Goal: Information Seeking & Learning: Learn about a topic

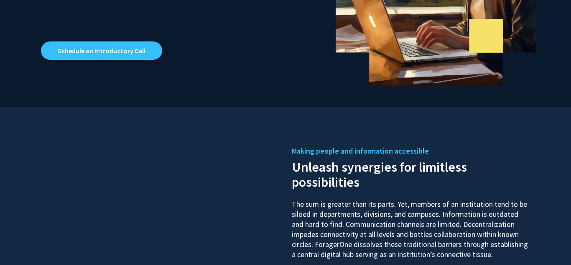
scroll to position [245, 0]
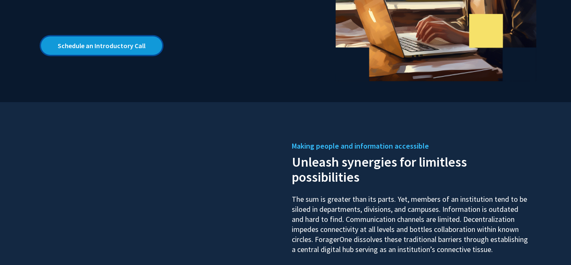
click at [132, 51] on link "Schedule an Introductory Call" at bounding box center [101, 45] width 121 height 18
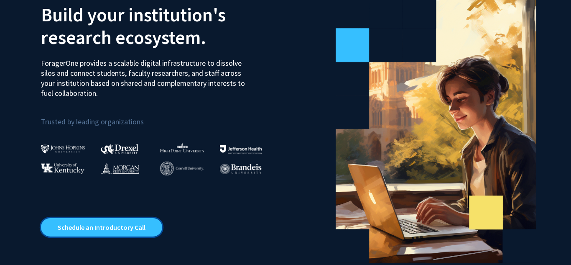
scroll to position [0, 0]
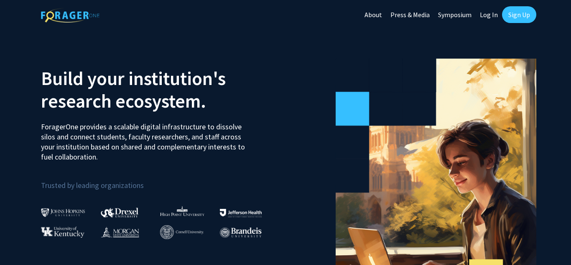
click at [508, 14] on link "Sign Up" at bounding box center [519, 14] width 34 height 17
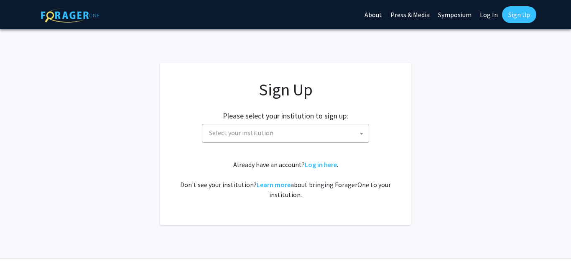
click at [326, 133] on span "Select your institution" at bounding box center [287, 132] width 163 height 17
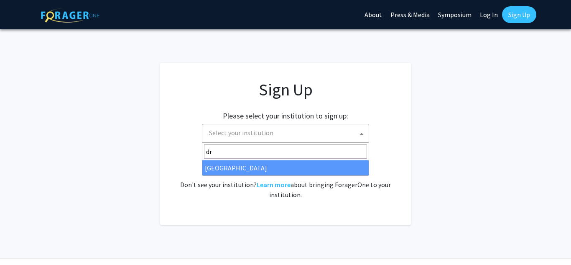
type input "dr"
select select "6"
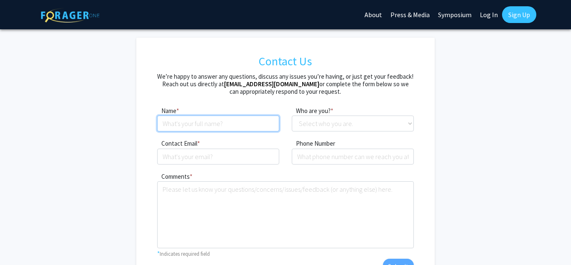
click at [252, 130] on input at bounding box center [218, 123] width 122 height 16
type input "[PERSON_NAME]"
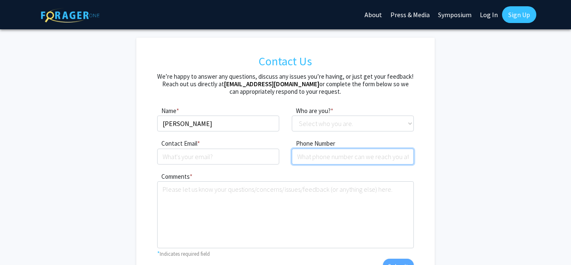
type input "2674089475"
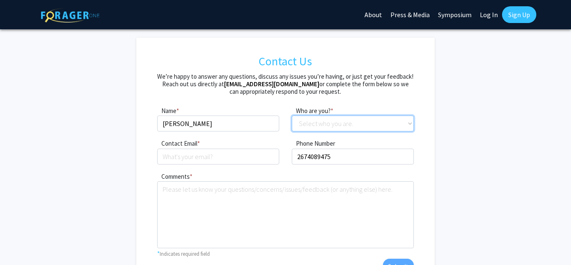
click at [335, 115] on select "Select who you are. Student Faculty Administrator Other" at bounding box center [353, 123] width 122 height 16
select select "student"
click at [292, 115] on select "Select who you are. Student Faculty Administrator Other" at bounding box center [353, 123] width 122 height 16
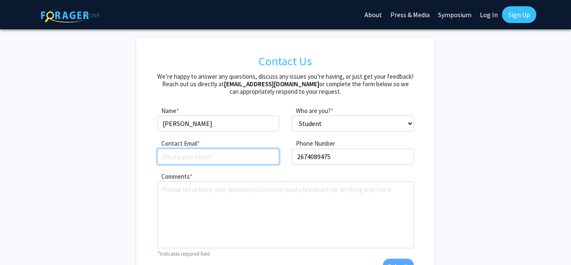
click at [239, 157] on input "Contact Email" at bounding box center [218, 156] width 122 height 16
type input "khushipatel7126@gmail.com"
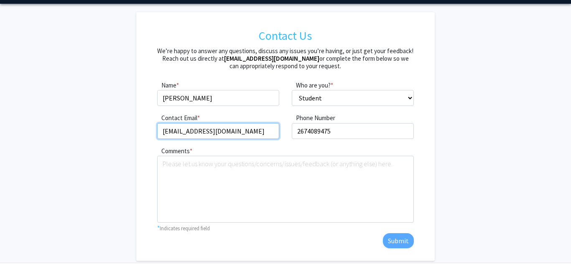
scroll to position [28, 0]
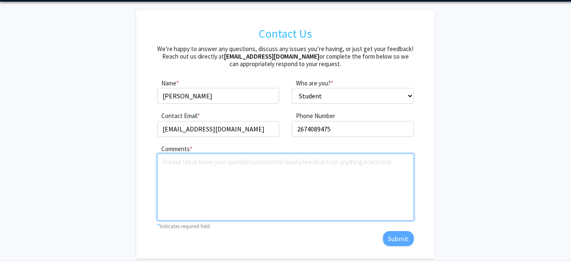
click at [323, 197] on textarea "Comments" at bounding box center [285, 186] width 256 height 67
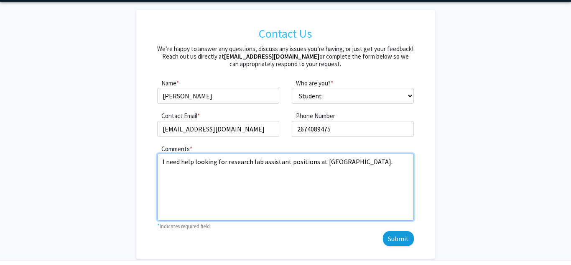
type textarea "I need help looking for research lab assistant positions at Drexel."
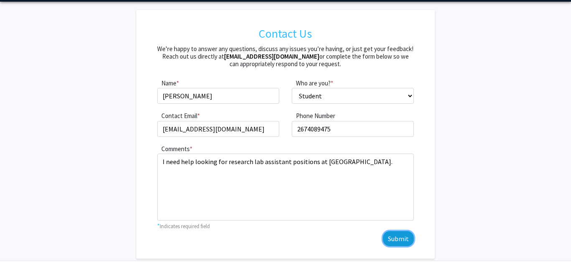
click at [398, 233] on button "Submit" at bounding box center [398, 238] width 31 height 15
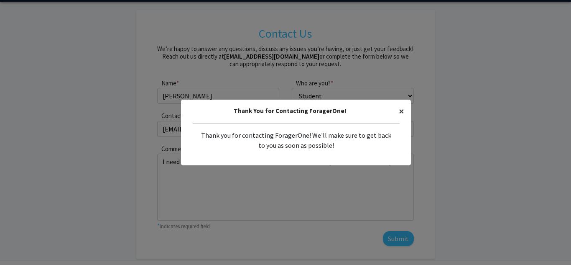
click at [401, 113] on span "×" at bounding box center [401, 111] width 5 height 13
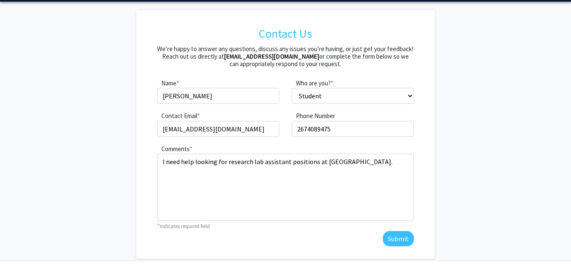
scroll to position [0, 0]
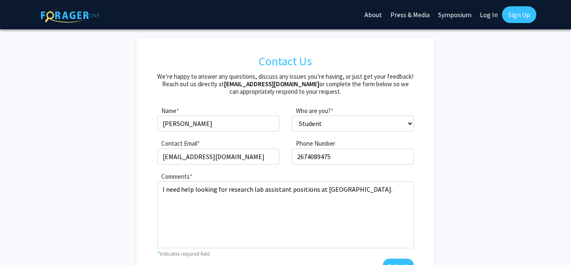
click at [455, 13] on link "Symposium" at bounding box center [455, 14] width 42 height 29
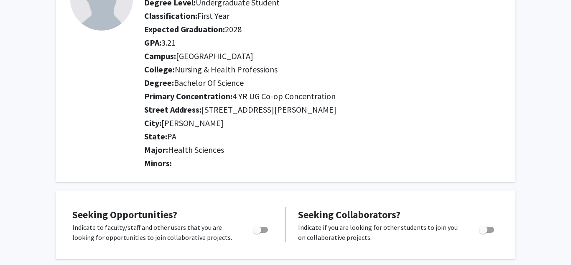
scroll to position [165, 0]
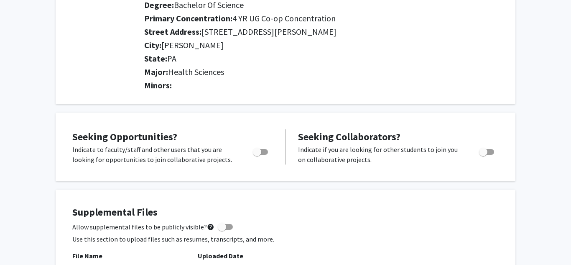
click at [265, 151] on span "Toggle" at bounding box center [260, 152] width 15 height 6
click at [257, 155] on input "Are you actively seeking opportunities?" at bounding box center [257, 155] width 0 height 0
checkbox input "true"
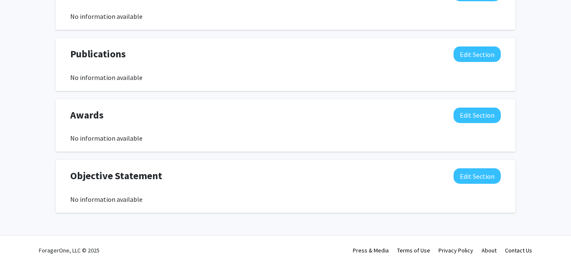
scroll to position [0, 0]
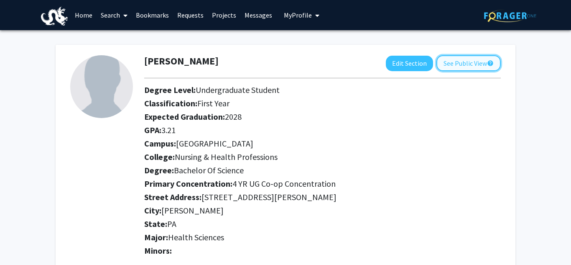
click at [482, 63] on button "See Public View help" at bounding box center [469, 63] width 64 height 16
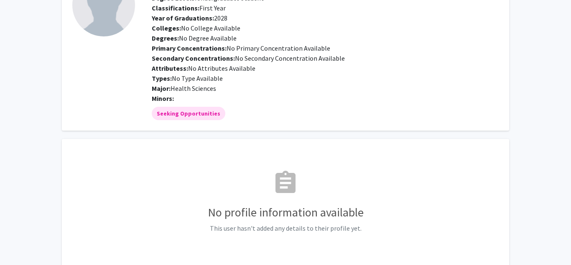
scroll to position [31, 0]
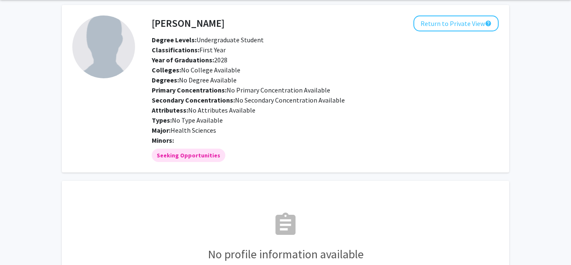
click at [301, 125] on div "Major: Health Sciences" at bounding box center [326, 130] width 360 height 10
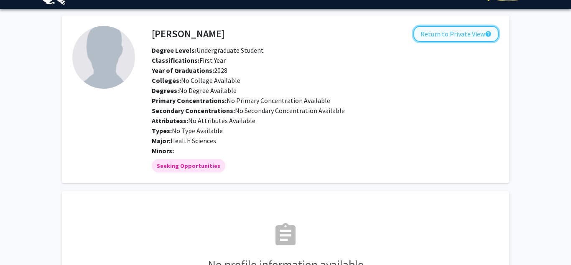
click at [448, 31] on button "Return to Private View help" at bounding box center [456, 34] width 85 height 16
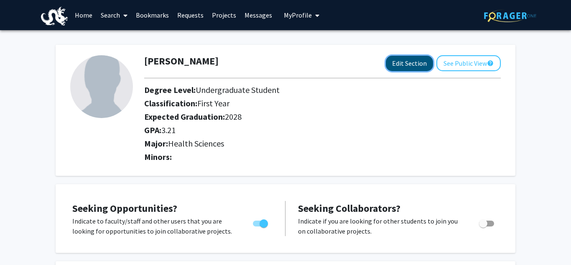
click at [410, 62] on button "Edit Section" at bounding box center [409, 63] width 47 height 15
select select
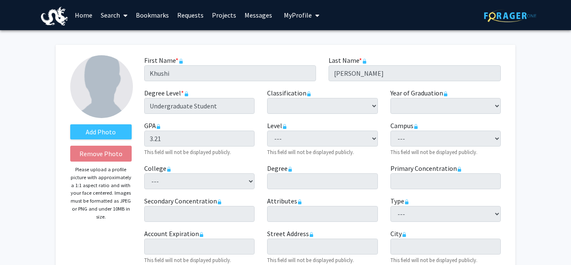
click at [385, 106] on div "Year of Graduation required --- 2020 2021 2022 2023 2024 2025 2026" at bounding box center [445, 101] width 123 height 26
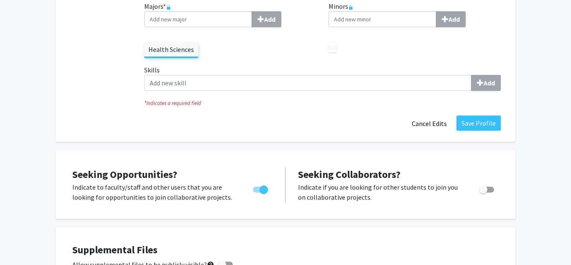
scroll to position [312, 0]
click at [490, 122] on button "Save Profile" at bounding box center [479, 123] width 44 height 15
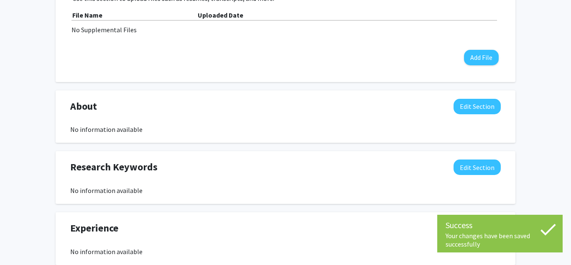
scroll to position [0, 0]
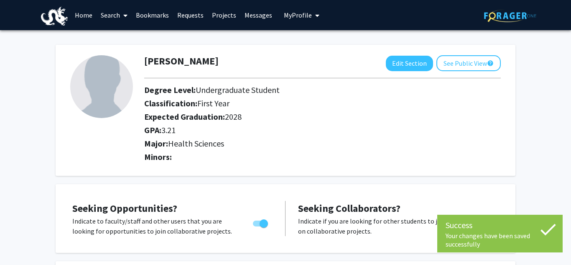
click at [222, 16] on link "Projects" at bounding box center [224, 14] width 33 height 29
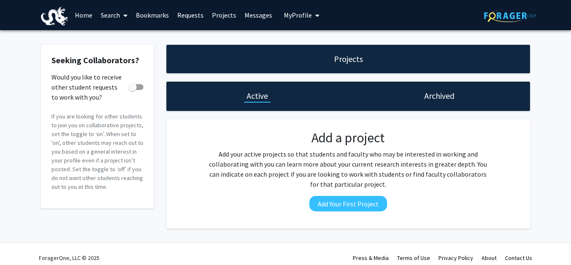
click at [257, 10] on link "Messages" at bounding box center [258, 14] width 36 height 29
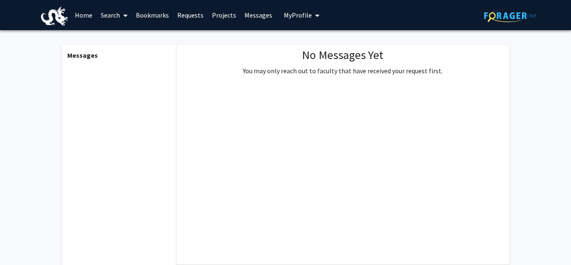
click at [187, 13] on link "Requests" at bounding box center [190, 14] width 35 height 29
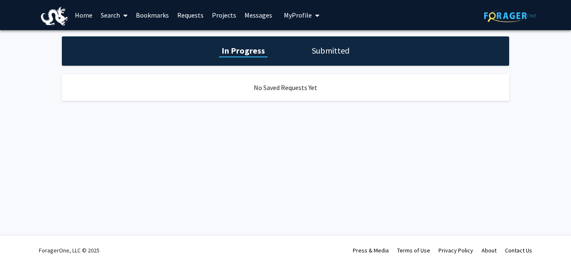
click at [160, 16] on link "Bookmarks" at bounding box center [152, 14] width 41 height 29
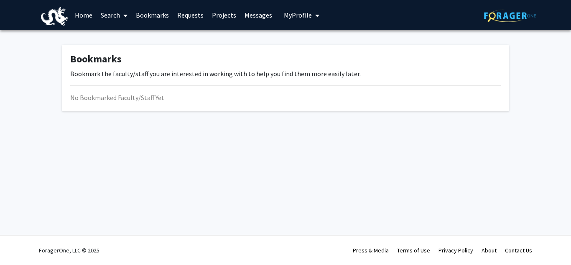
click at [108, 16] on link "Search" at bounding box center [114, 14] width 35 height 29
click at [124, 39] on span "Faculty/Staff" at bounding box center [127, 38] width 61 height 17
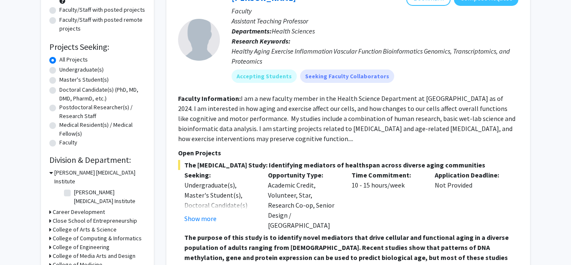
scroll to position [104, 0]
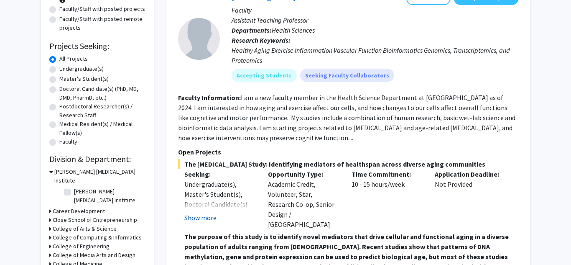
click at [197, 216] on button "Show more" at bounding box center [200, 217] width 32 height 10
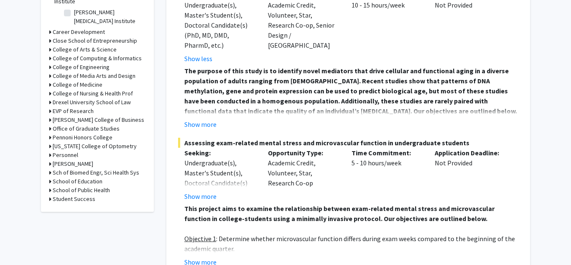
scroll to position [279, 0]
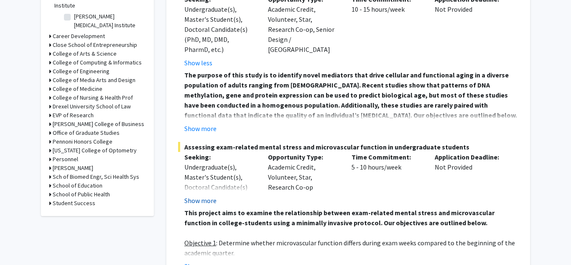
click at [212, 198] on button "Show more" at bounding box center [200, 200] width 32 height 10
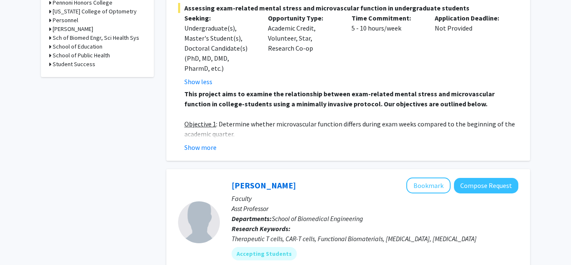
scroll to position [419, 0]
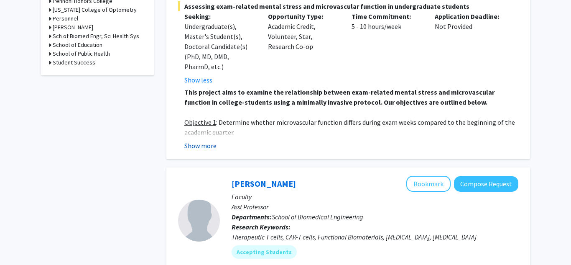
click at [214, 146] on button "Show more" at bounding box center [200, 146] width 32 height 10
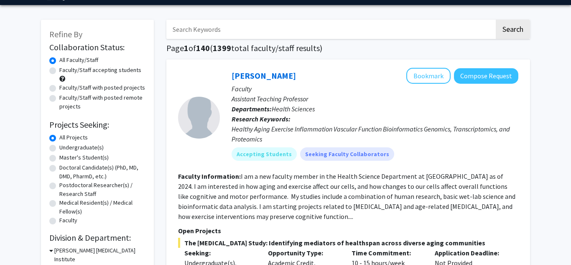
scroll to position [31, 0]
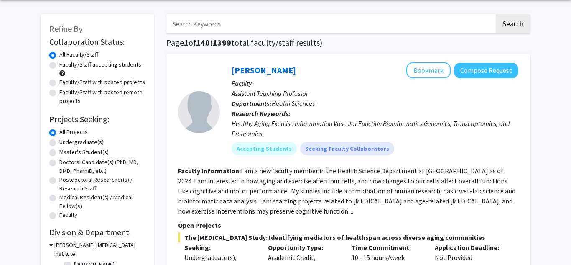
click at [93, 142] on label "Undergraduate(s)" at bounding box center [81, 142] width 44 height 9
click at [65, 142] on input "Undergraduate(s)" at bounding box center [61, 140] width 5 height 5
radio input "true"
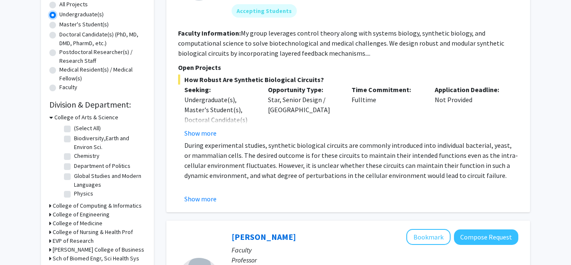
scroll to position [159, 0]
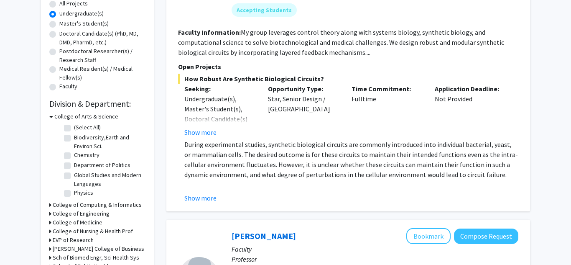
click at [75, 115] on h3 "College of Arts & Science" at bounding box center [86, 116] width 64 height 9
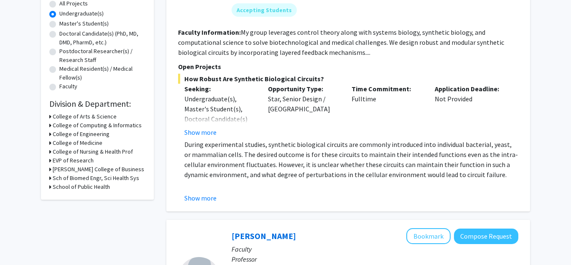
click at [86, 188] on h3 "School of Public Health" at bounding box center [81, 186] width 57 height 9
click at [74, 198] on label "SPH-Epidemiology & Biostatistics" at bounding box center [108, 202] width 69 height 18
click at [74, 198] on input "SPH-Epidemiology & Biostatistics" at bounding box center [76, 195] width 5 height 5
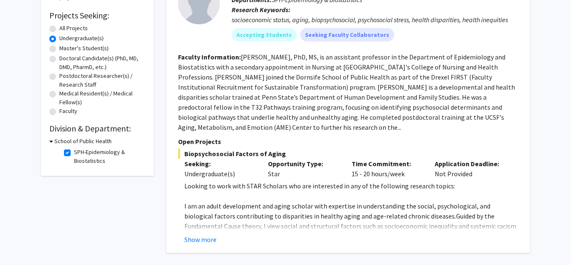
scroll to position [133, 0]
click at [202, 238] on button "Show more" at bounding box center [200, 240] width 32 height 10
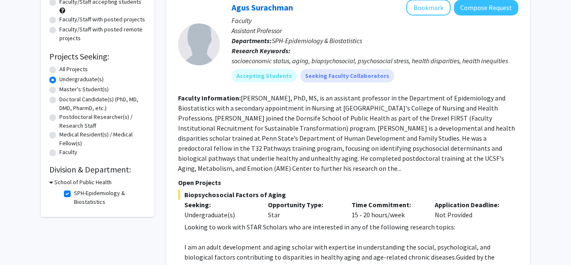
scroll to position [108, 0]
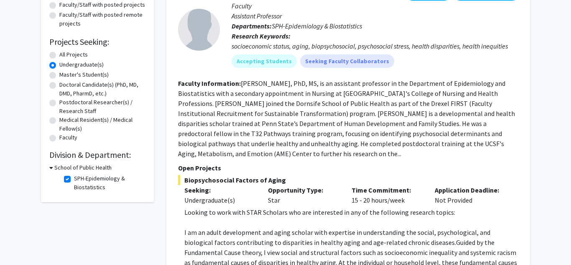
click at [74, 177] on label "SPH-Epidemiology & Biostatistics" at bounding box center [108, 183] width 69 height 18
click at [74, 177] on input "SPH-Epidemiology & Biostatistics" at bounding box center [76, 176] width 5 height 5
checkbox input "false"
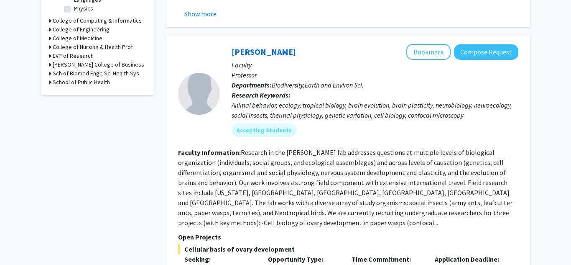
scroll to position [349, 0]
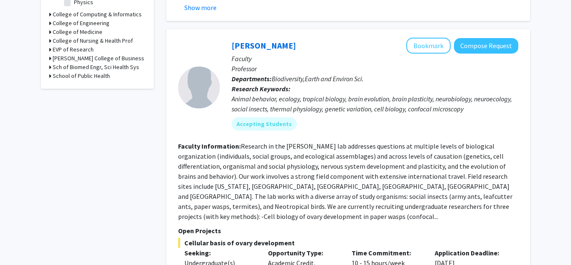
click at [79, 68] on h3 "Sch of Biomed Engr, Sci Health Sys" at bounding box center [96, 67] width 87 height 9
click at [79, 68] on h3 "Sch of Biomed Engr, Sci Health Sys" at bounding box center [97, 67] width 87 height 9
click at [69, 58] on h3 "Lebow College of Business" at bounding box center [99, 58] width 92 height 9
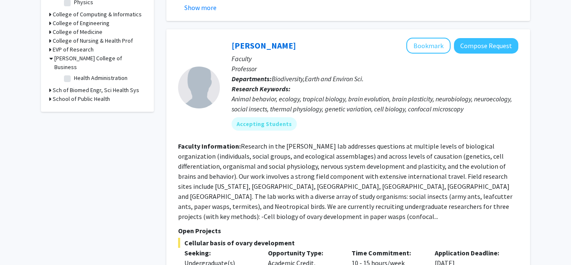
click at [69, 58] on h3 "Lebow College of Business" at bounding box center [99, 63] width 91 height 18
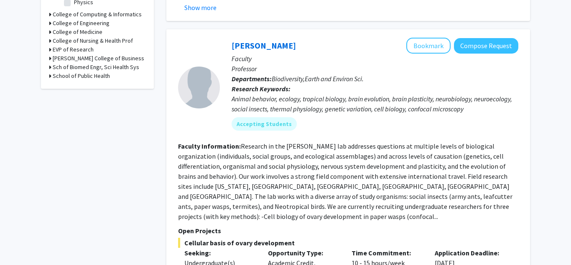
click at [68, 57] on h3 "Lebow College of Business" at bounding box center [99, 58] width 92 height 9
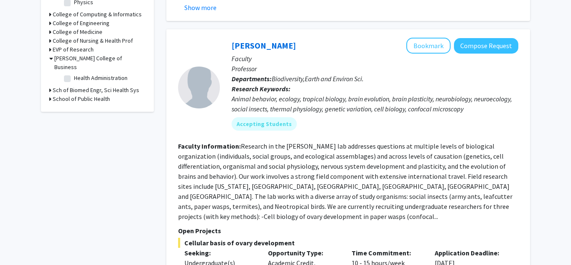
click at [74, 74] on label "Health Administration" at bounding box center [101, 78] width 54 height 9
click at [74, 74] on input "Health Administration" at bounding box center [76, 76] width 5 height 5
checkbox input "true"
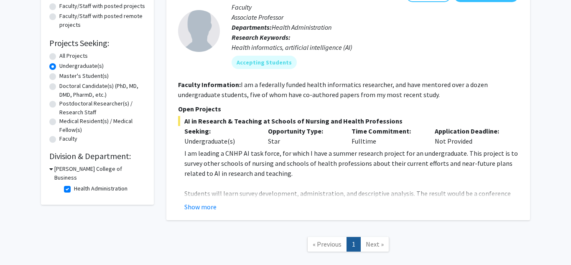
scroll to position [108, 0]
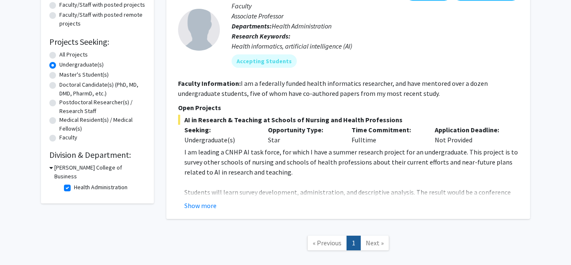
click at [86, 183] on label "Health Administration" at bounding box center [101, 187] width 54 height 9
click at [79, 183] on input "Health Administration" at bounding box center [76, 185] width 5 height 5
checkbox input "false"
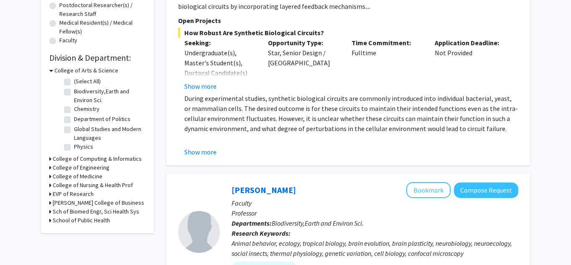
scroll to position [206, 0]
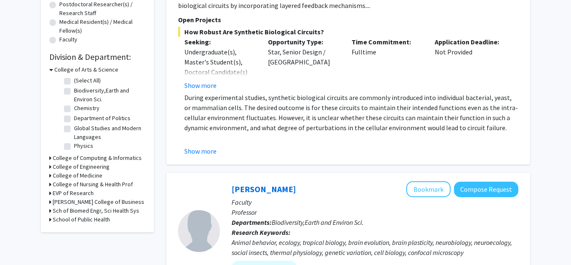
click at [80, 192] on h3 "EVP of Research" at bounding box center [73, 193] width 41 height 9
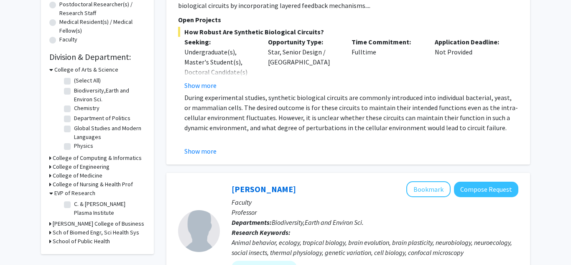
click at [87, 202] on label "C. & J. Nyheim Plasma Institute" at bounding box center [108, 208] width 69 height 18
click at [79, 202] on input "C. & J. Nyheim Plasma Institute" at bounding box center [76, 201] width 5 height 5
checkbox input "true"
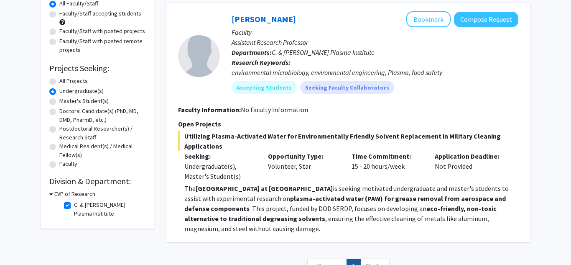
scroll to position [82, 0]
click at [89, 212] on label "C. & J. Nyheim Plasma Institute" at bounding box center [108, 209] width 69 height 18
click at [79, 205] on input "C. & J. Nyheim Plasma Institute" at bounding box center [76, 202] width 5 height 5
checkbox input "false"
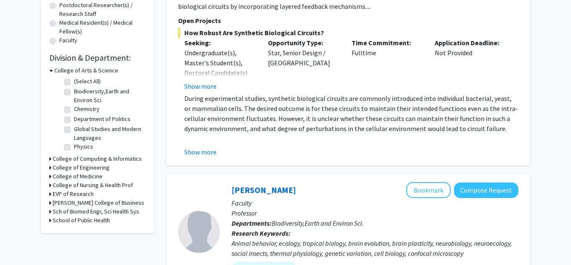
scroll to position [208, 0]
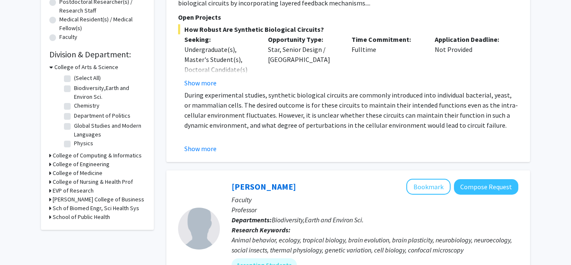
click at [69, 181] on h3 "College of Nursing & Health Prof" at bounding box center [93, 181] width 80 height 9
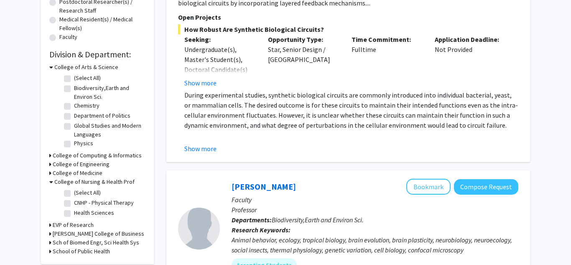
click at [74, 194] on label "(Select All)" at bounding box center [87, 192] width 27 height 9
click at [74, 194] on input "(Select All)" at bounding box center [76, 190] width 5 height 5
checkbox input "true"
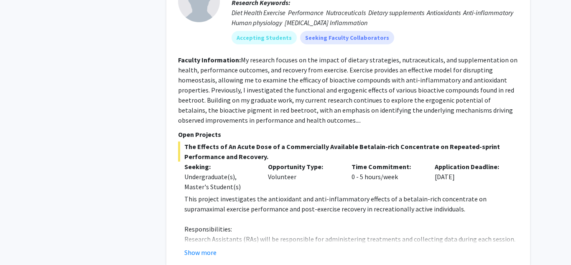
scroll to position [692, 0]
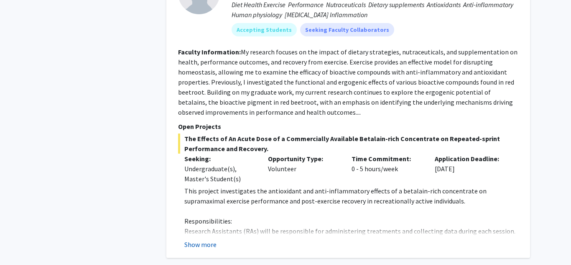
click at [211, 246] on button "Show more" at bounding box center [200, 244] width 32 height 10
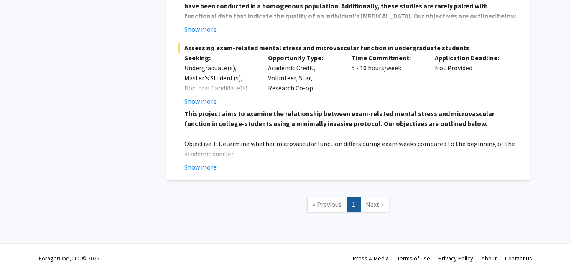
scroll to position [1268, 0]
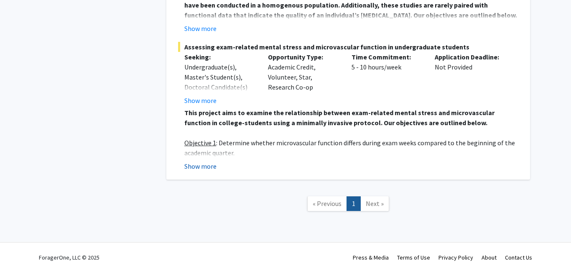
click at [201, 161] on button "Show more" at bounding box center [200, 166] width 32 height 10
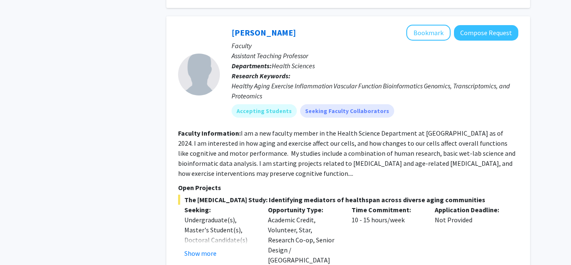
scroll to position [974, 0]
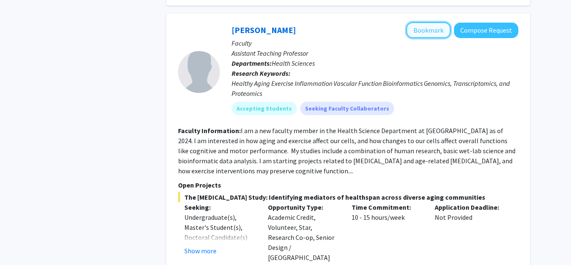
click at [423, 31] on button "Bookmark" at bounding box center [428, 30] width 44 height 16
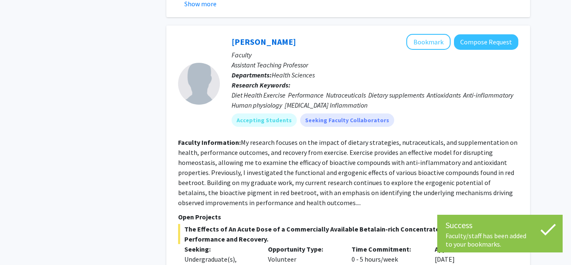
scroll to position [597, 0]
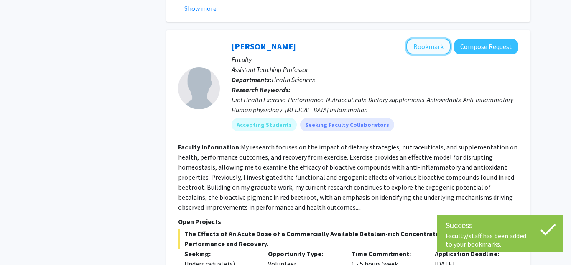
click at [442, 43] on button "Bookmark" at bounding box center [428, 46] width 44 height 16
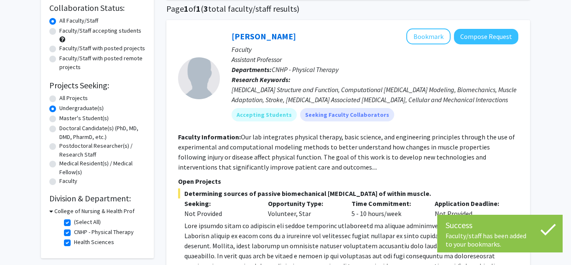
scroll to position [64, 0]
click at [433, 36] on button "Bookmark" at bounding box center [428, 37] width 44 height 16
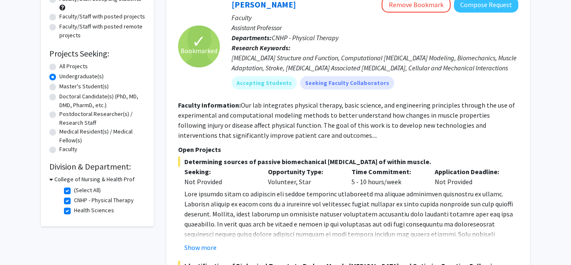
scroll to position [97, 0]
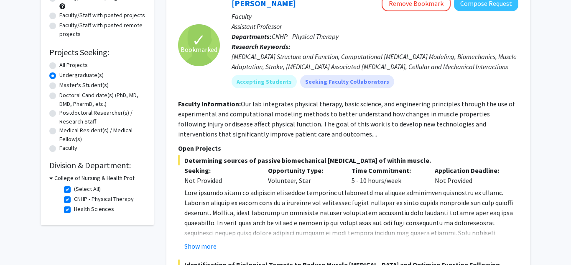
click at [76, 175] on h3 "College of Nursing & Health Prof" at bounding box center [94, 178] width 80 height 9
click at [76, 175] on h3 "College of Nursing & Health Prof" at bounding box center [93, 178] width 80 height 9
click at [74, 191] on label "(Select All)" at bounding box center [87, 188] width 27 height 9
click at [74, 190] on input "(Select All)" at bounding box center [76, 186] width 5 height 5
checkbox input "false"
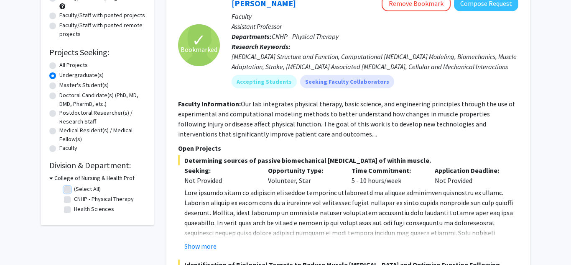
checkbox input "false"
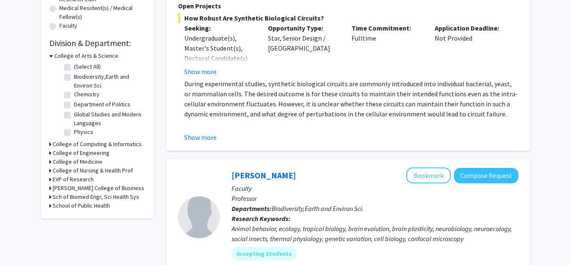
scroll to position [227, 0]
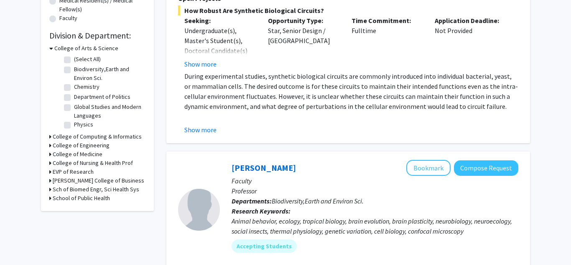
click at [94, 155] on h3 "College of Medicine" at bounding box center [78, 154] width 50 height 9
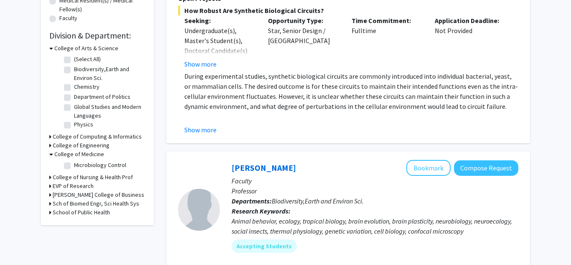
click at [100, 164] on label "Microbiology Control" at bounding box center [100, 165] width 52 height 9
click at [79, 164] on input "Microbiology Control" at bounding box center [76, 163] width 5 height 5
checkbox input "true"
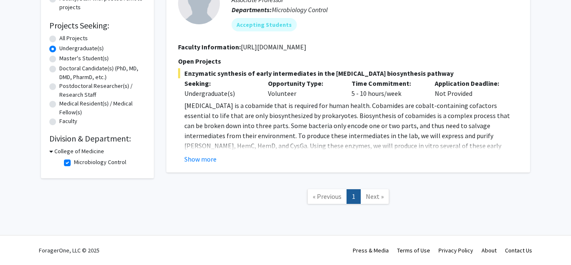
scroll to position [123, 0]
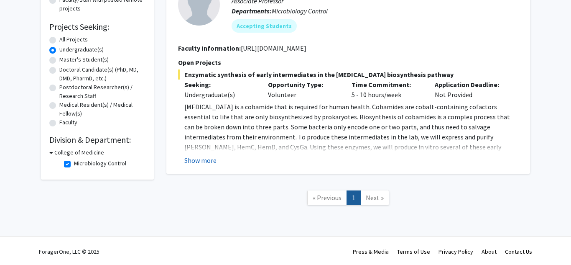
click at [204, 161] on button "Show more" at bounding box center [200, 160] width 32 height 10
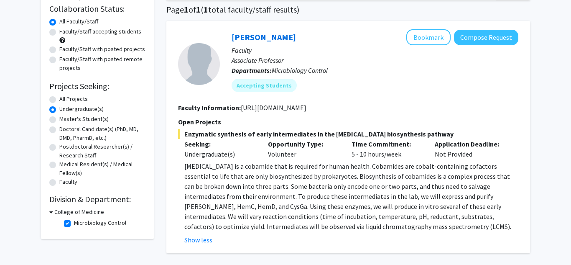
scroll to position [63, 0]
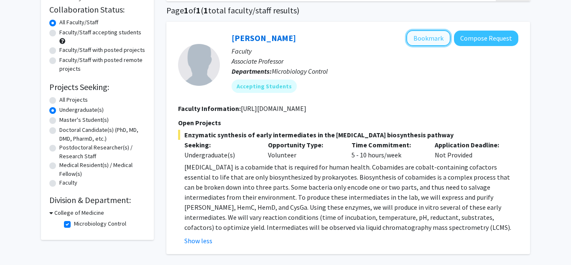
click at [422, 42] on button "Bookmark" at bounding box center [428, 38] width 44 height 16
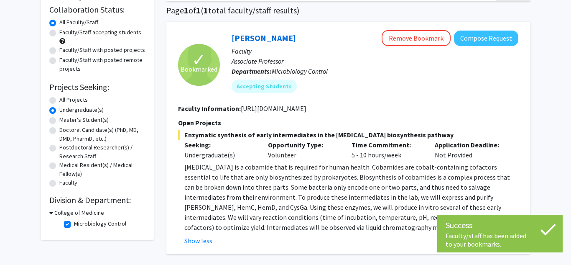
click at [95, 225] on label "Microbiology Control" at bounding box center [100, 223] width 52 height 9
click at [79, 225] on input "Microbiology Control" at bounding box center [76, 221] width 5 height 5
checkbox input "false"
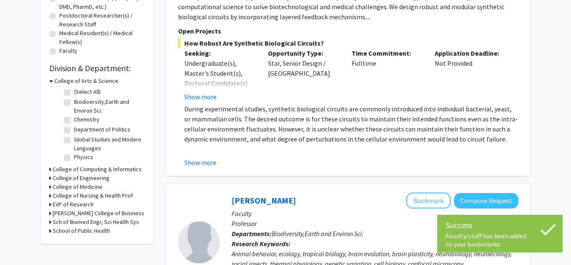
scroll to position [200, 0]
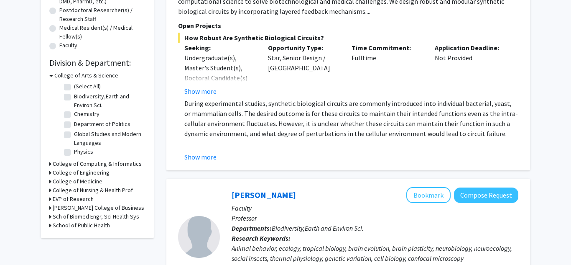
click at [74, 95] on label "Biodiversity,Earth and Environ Sci." at bounding box center [108, 101] width 69 height 18
click at [74, 95] on input "Biodiversity,Earth and Environ Sci." at bounding box center [76, 94] width 5 height 5
checkbox input "true"
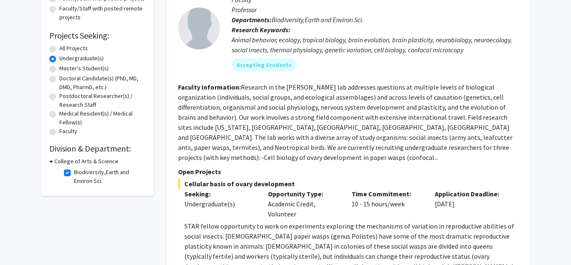
scroll to position [111, 0]
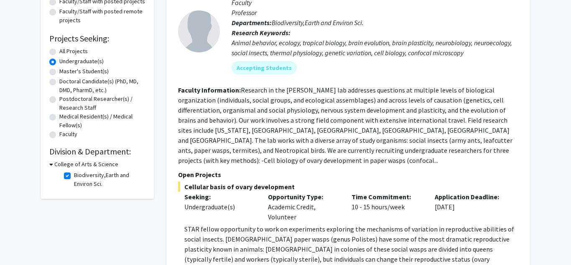
click at [74, 176] on label "Biodiversity,Earth and Environ Sci." at bounding box center [108, 180] width 69 height 18
click at [74, 176] on input "Biodiversity,Earth and Environ Sci." at bounding box center [76, 173] width 5 height 5
checkbox input "false"
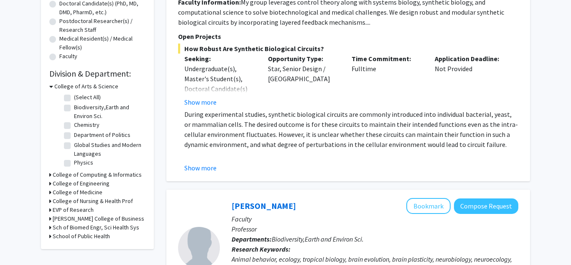
scroll to position [192, 0]
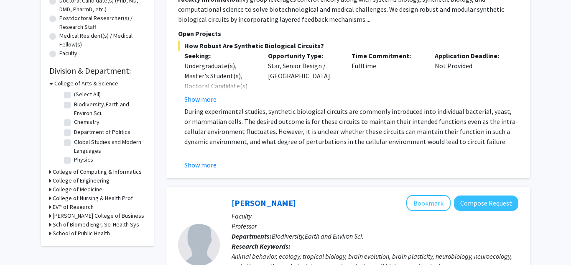
click at [105, 234] on h3 "School of Public Health" at bounding box center [81, 233] width 57 height 9
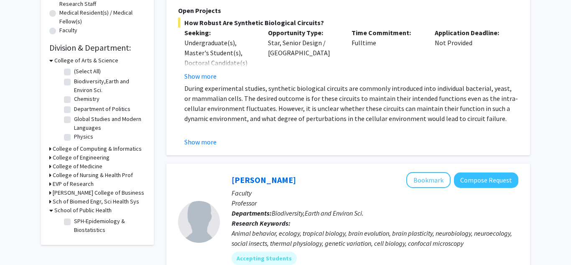
scroll to position [218, 0]
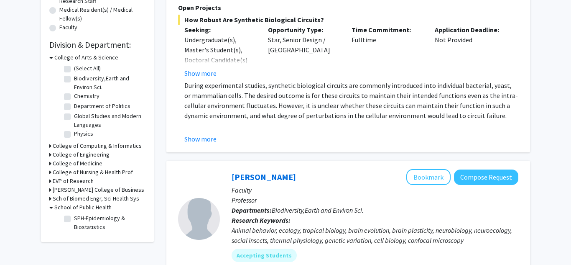
click at [91, 209] on h3 "School of Public Health" at bounding box center [82, 207] width 57 height 9
click at [112, 169] on h3 "College of Nursing & Health Prof" at bounding box center [93, 172] width 80 height 9
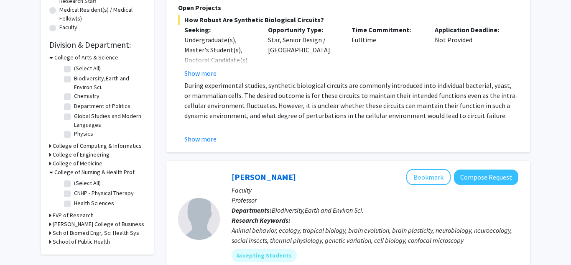
click at [112, 169] on h3 "College of Nursing & Health Prof" at bounding box center [94, 172] width 80 height 9
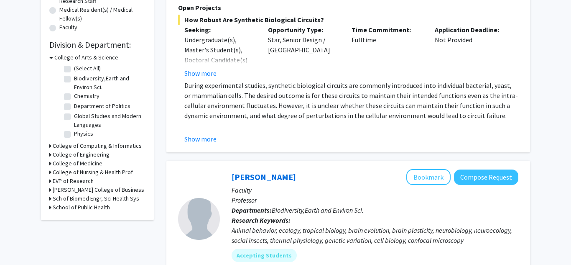
click at [99, 154] on h3 "College of Engineering" at bounding box center [81, 154] width 57 height 9
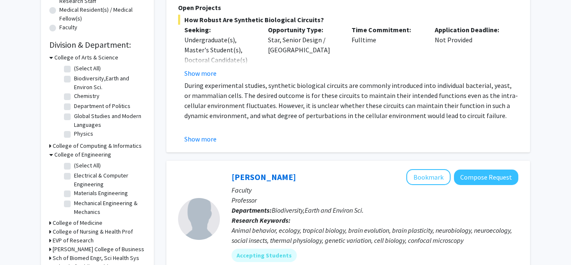
click at [99, 154] on h3 "College of Engineering" at bounding box center [82, 154] width 57 height 9
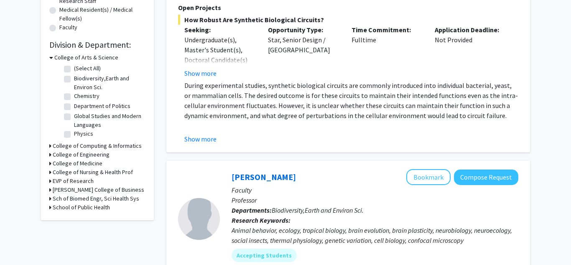
click at [93, 145] on h3 "College of Computing & Informatics" at bounding box center [97, 145] width 89 height 9
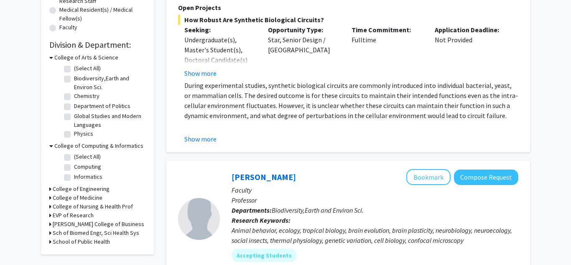
click at [93, 145] on h3 "College of Computing & Informatics" at bounding box center [98, 145] width 89 height 9
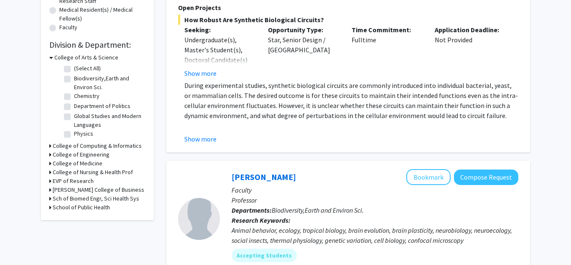
click at [93, 60] on h3 "College of Arts & Science" at bounding box center [86, 57] width 64 height 9
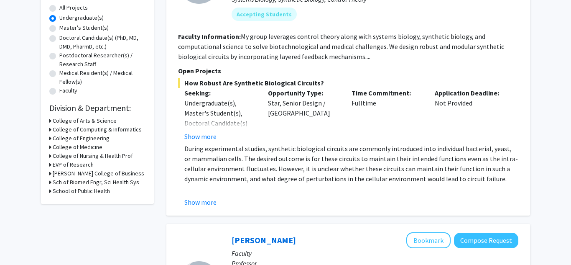
scroll to position [0, 0]
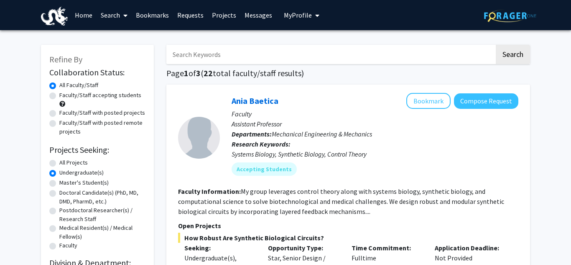
click at [147, 14] on link "Bookmarks" at bounding box center [152, 14] width 41 height 29
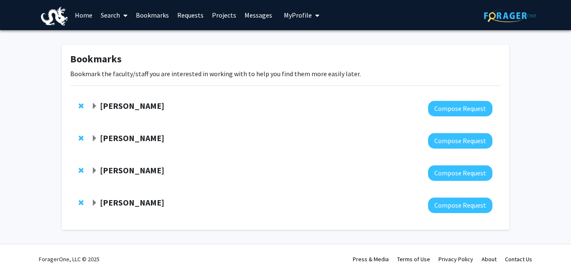
scroll to position [9, 0]
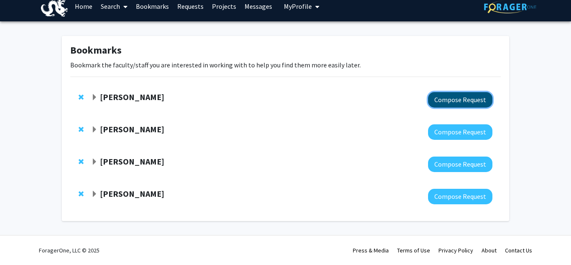
click at [457, 102] on button "Compose Request" at bounding box center [460, 99] width 64 height 15
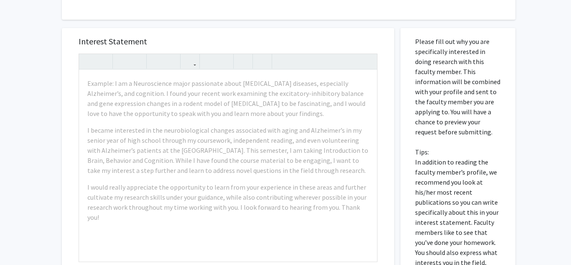
scroll to position [354, 0]
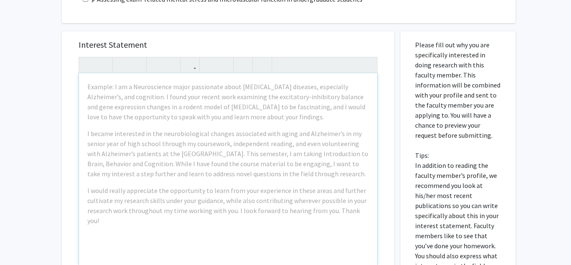
click at [437, 110] on p "Please fill out why you are specifically interested in doing research with this…" at bounding box center [458, 165] width 86 height 251
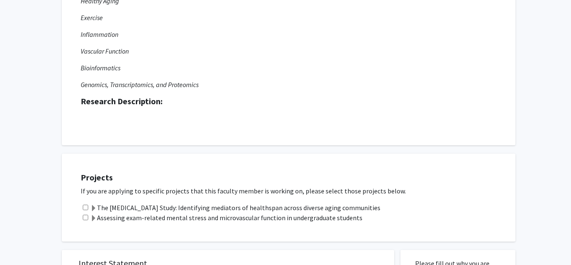
scroll to position [0, 0]
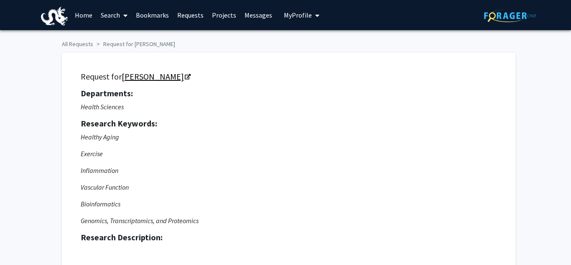
click at [152, 76] on link "[PERSON_NAME]" at bounding box center [156, 76] width 68 height 10
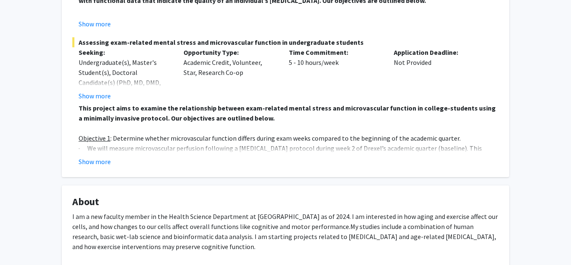
scroll to position [284, 0]
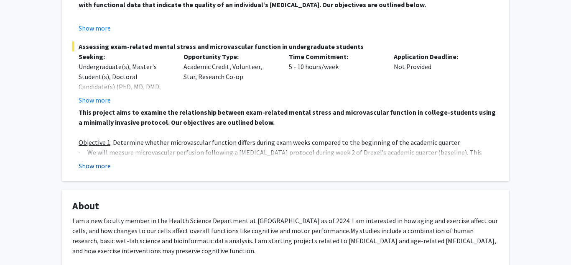
click at [105, 164] on button "Show more" at bounding box center [95, 166] width 32 height 10
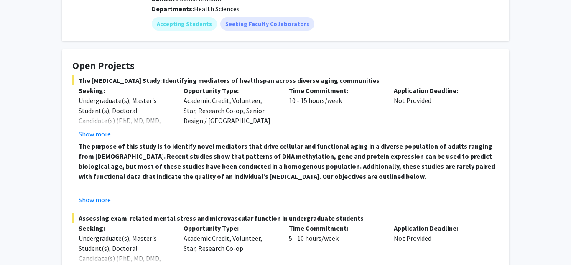
scroll to position [112, 0]
